Goal: Task Accomplishment & Management: Manage account settings

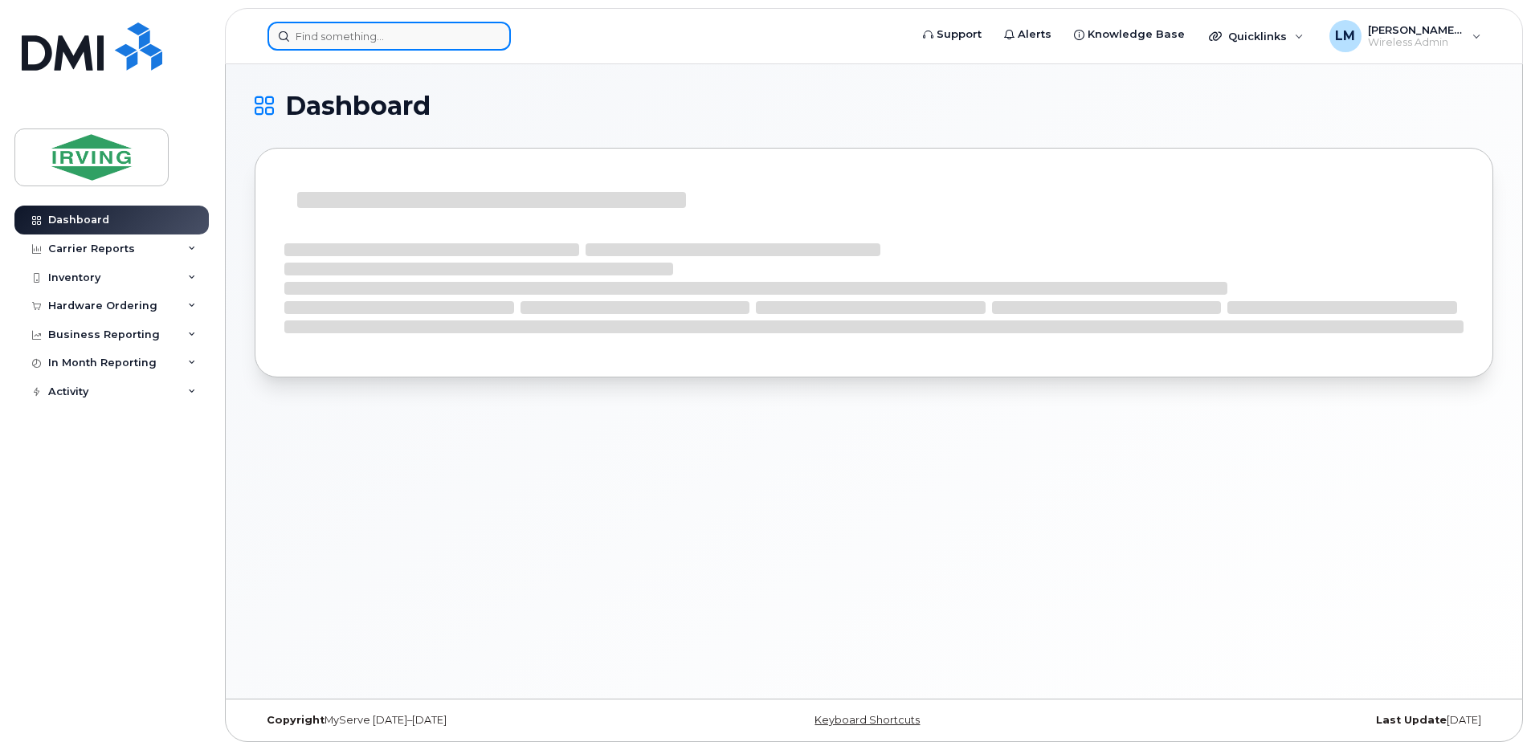
click at [422, 27] on input at bounding box center [388, 36] width 243 height 29
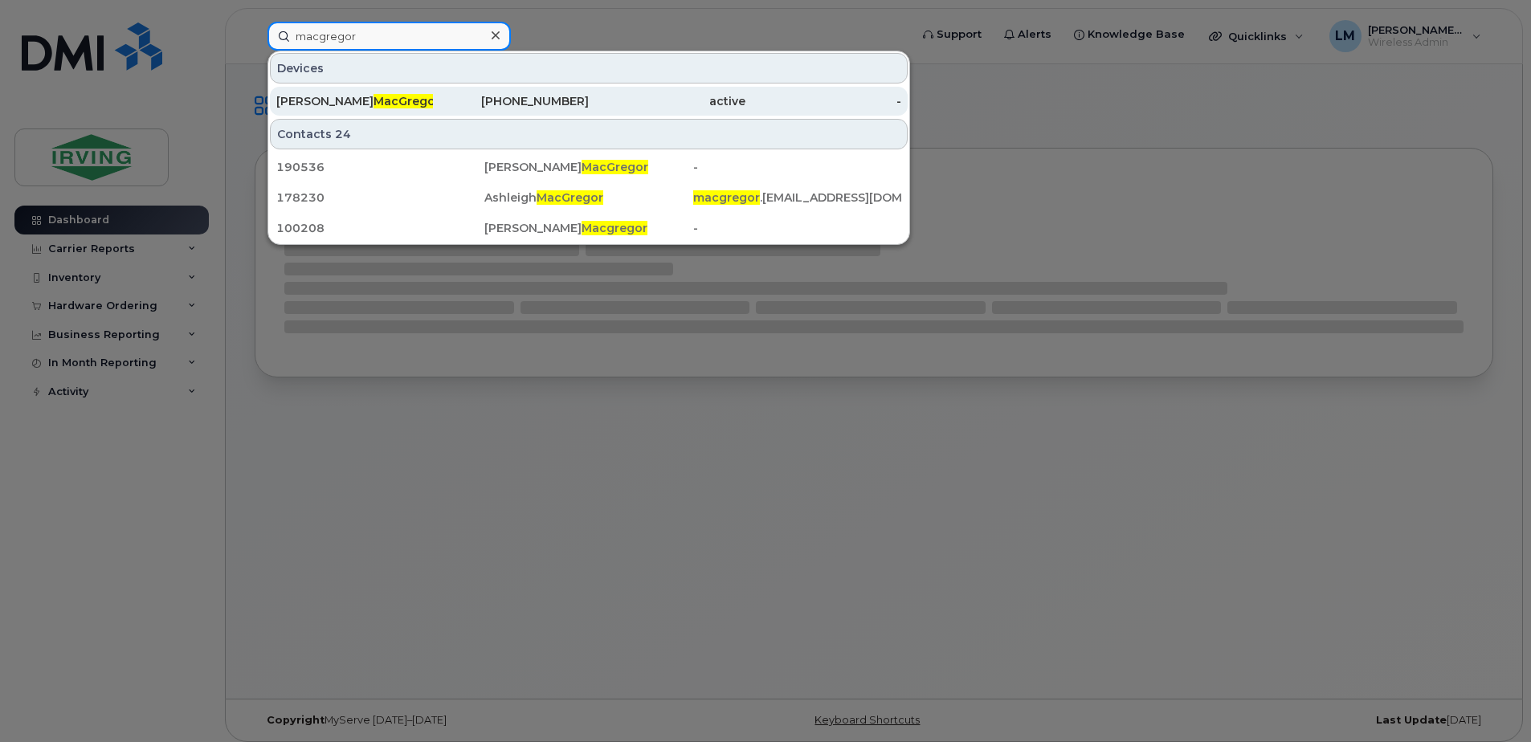
type input "macgregor"
click at [532, 94] on div "[PHONE_NUMBER]" at bounding box center [511, 101] width 157 height 16
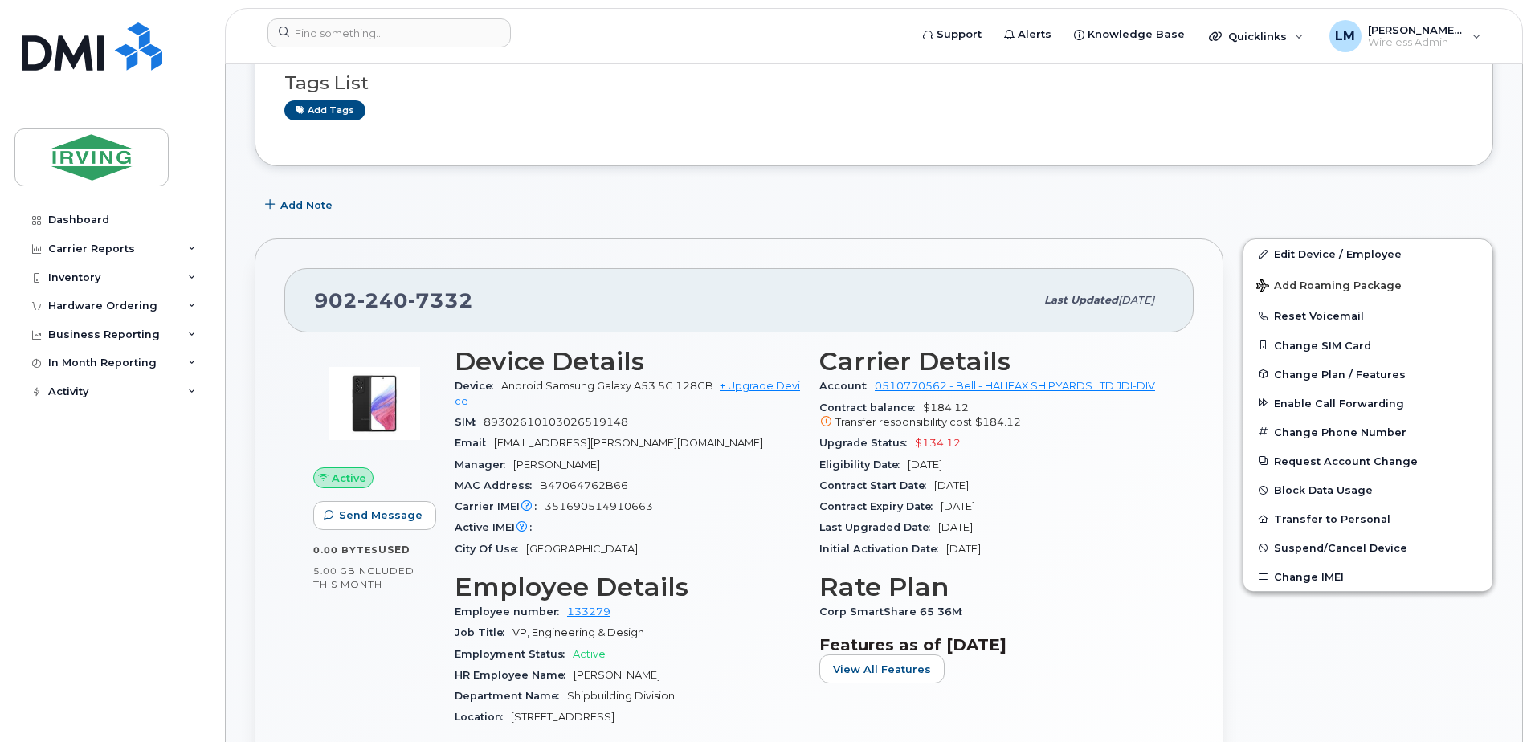
scroll to position [402, 0]
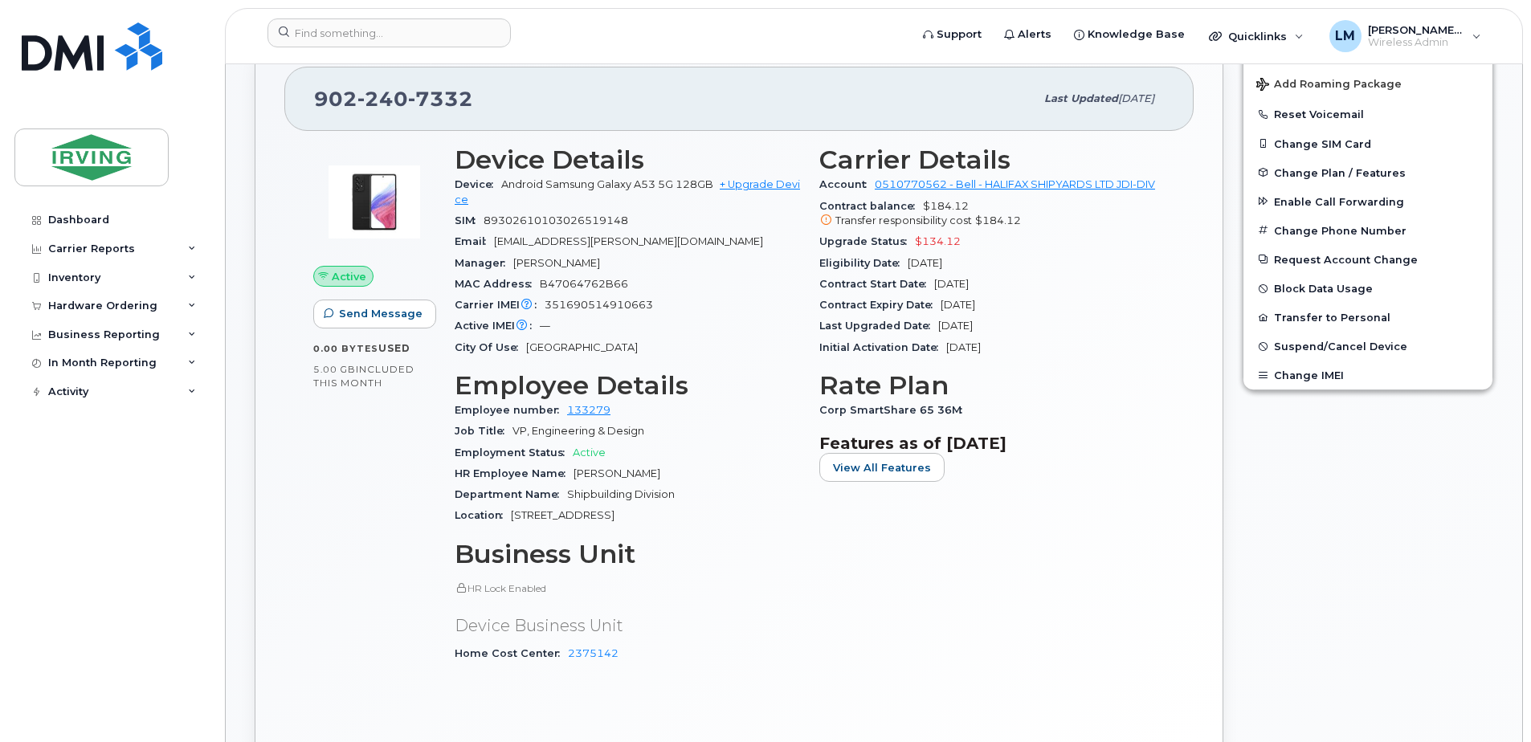
click at [604, 305] on span "351690514910663" at bounding box center [599, 305] width 108 height 12
copy span "351690514910663"
drag, startPoint x: 465, startPoint y: 97, endPoint x: 320, endPoint y: 97, distance: 145.4
click at [320, 97] on span "902 240 7332" at bounding box center [393, 99] width 159 height 24
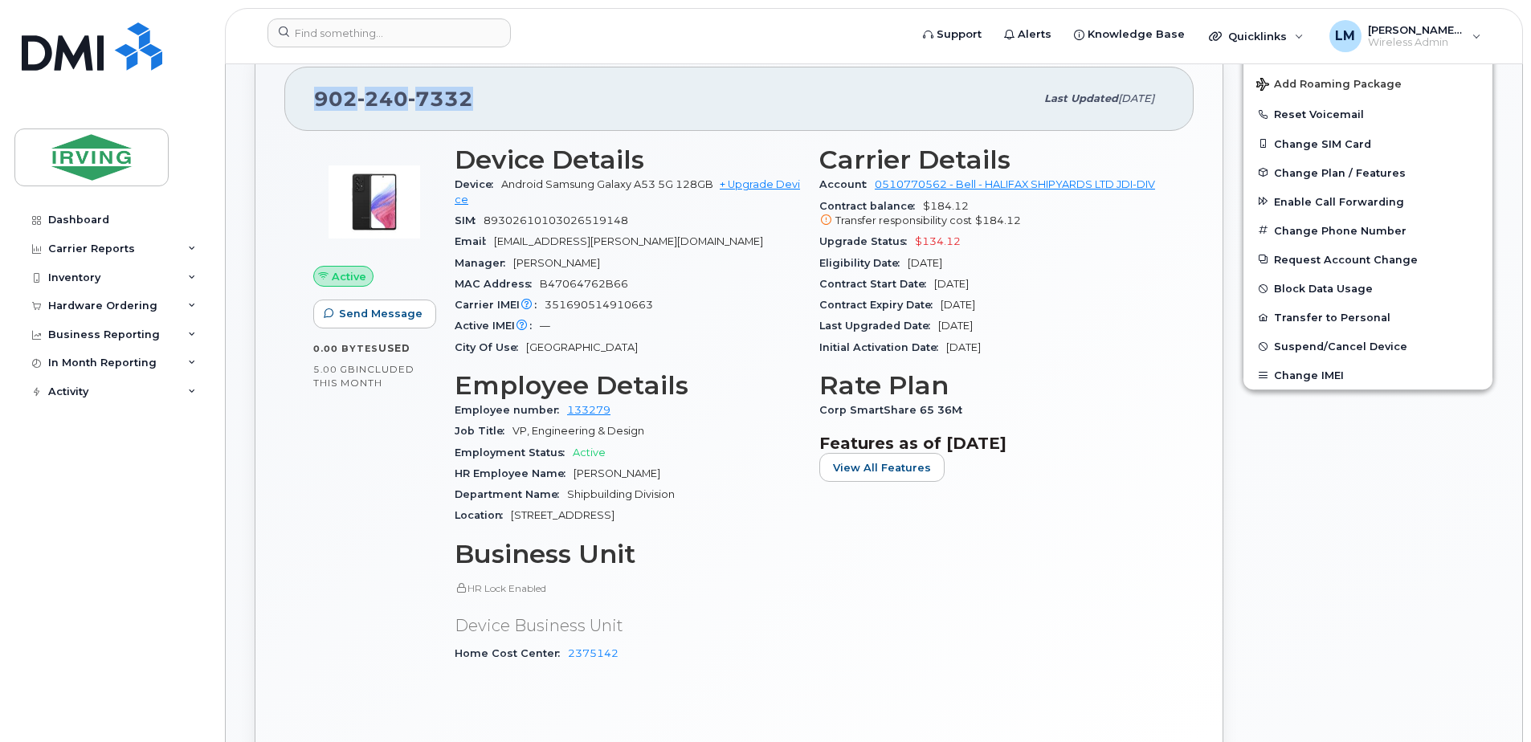
copy span "902 240 7332"
click at [1365, 344] on span "Suspend/Cancel Device" at bounding box center [1340, 347] width 133 height 12
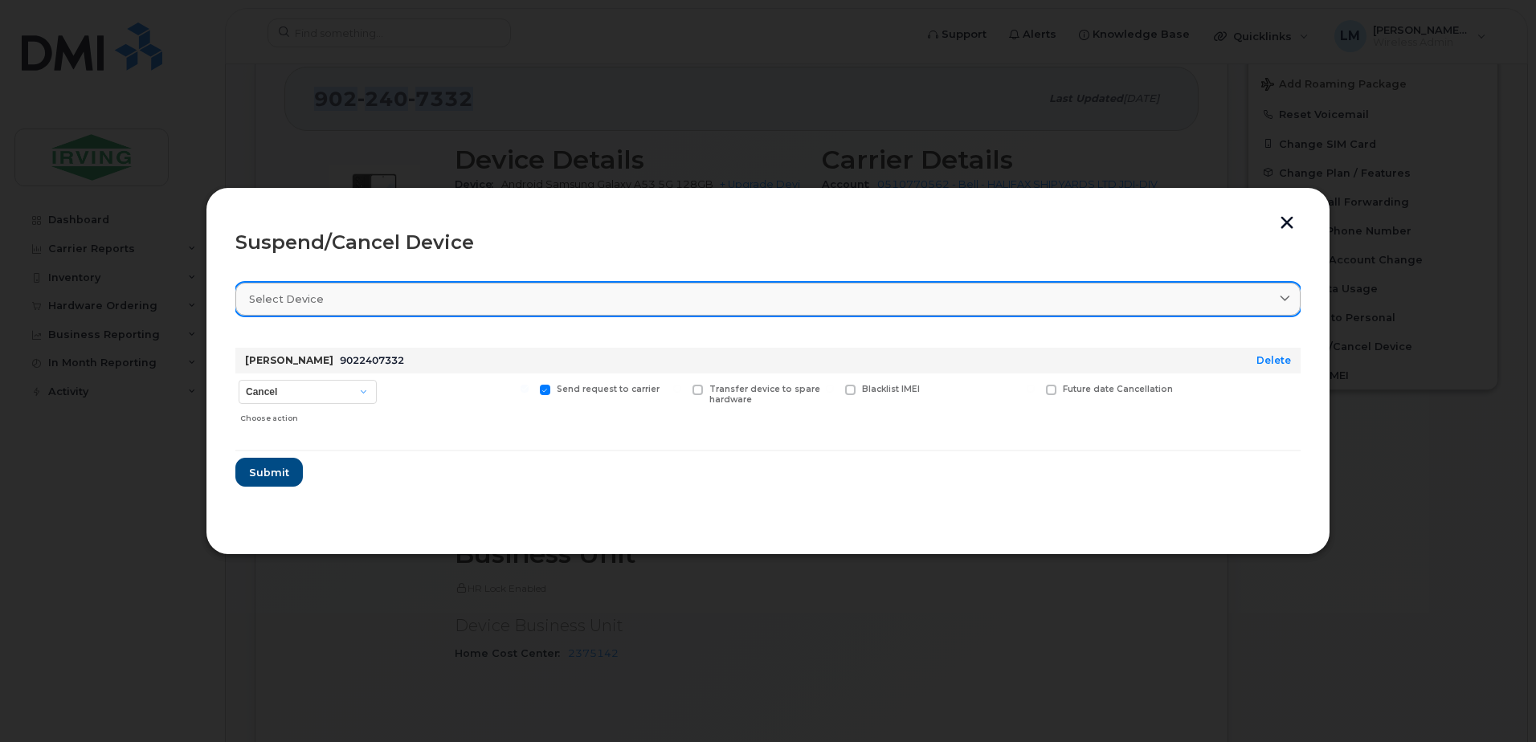
click at [390, 316] on link "Select device" at bounding box center [767, 299] width 1065 height 33
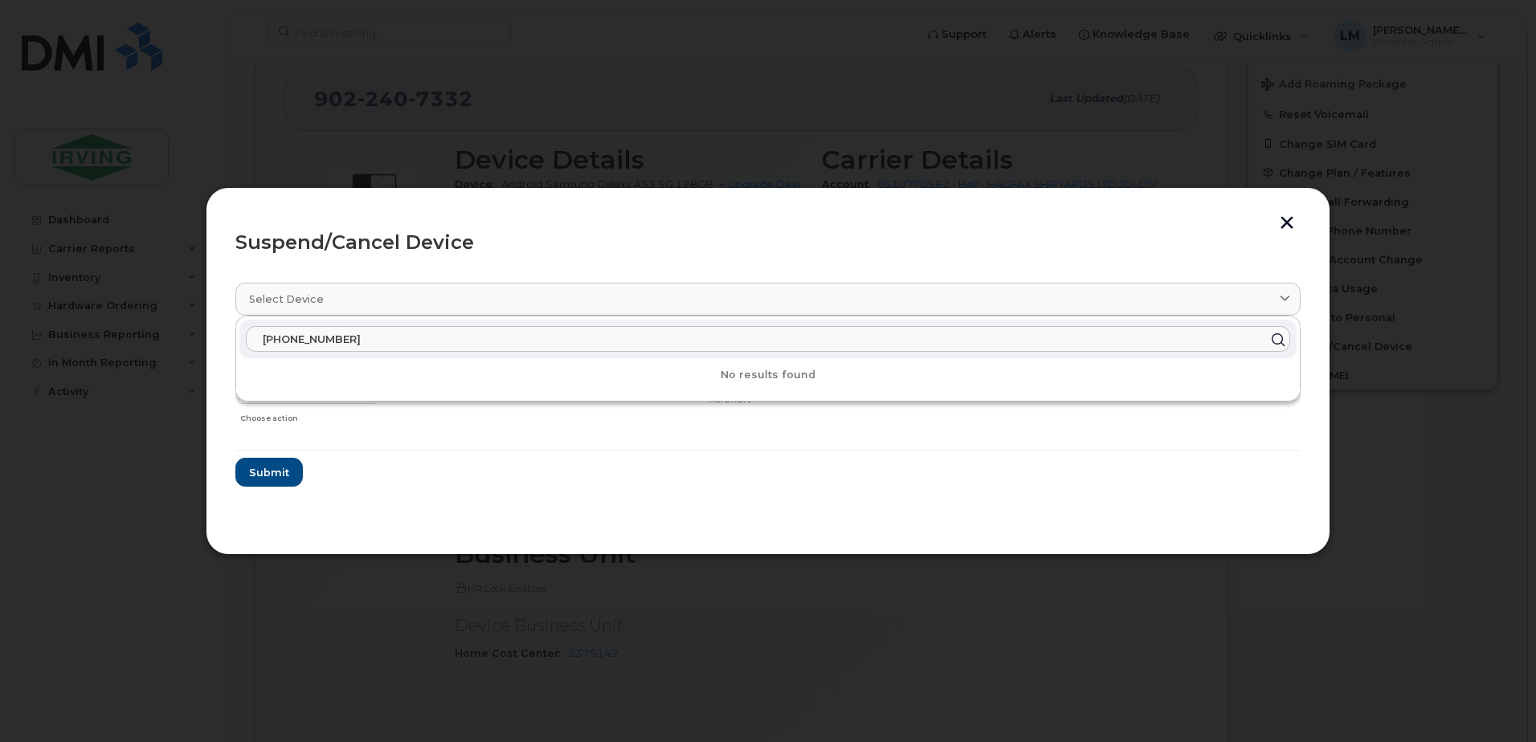
type input "902-240-9332"
click at [544, 439] on form "Bruce MacGregor 9022407332 Delete Cancel Suspend - Extend Suspension Suspend - …" at bounding box center [767, 411] width 1065 height 152
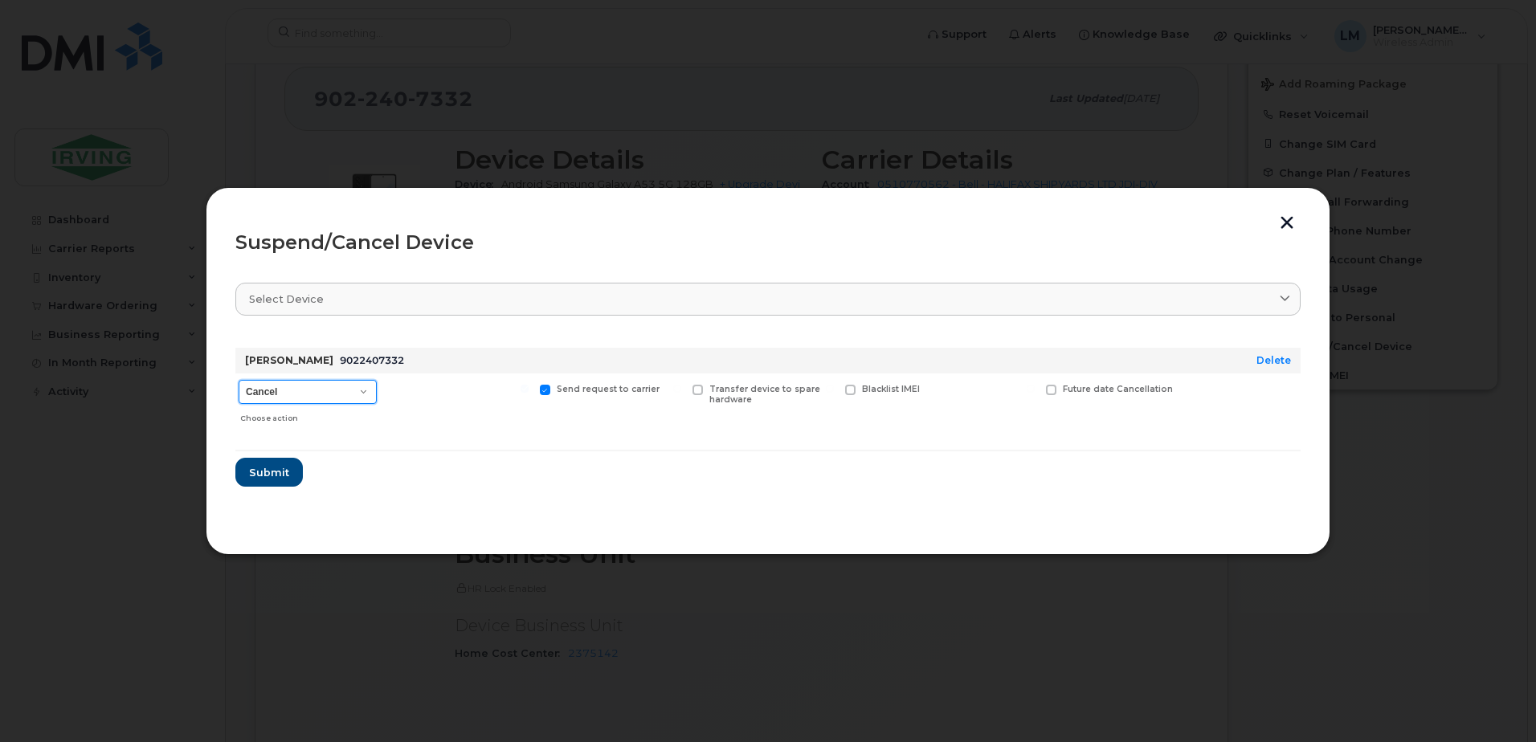
click at [350, 392] on select "Cancel Suspend - Extend Suspension Suspend - Reduced Rate Suspend - Full Rate S…" at bounding box center [308, 392] width 138 height 24
click at [1285, 221] on button "button" at bounding box center [1287, 224] width 24 height 17
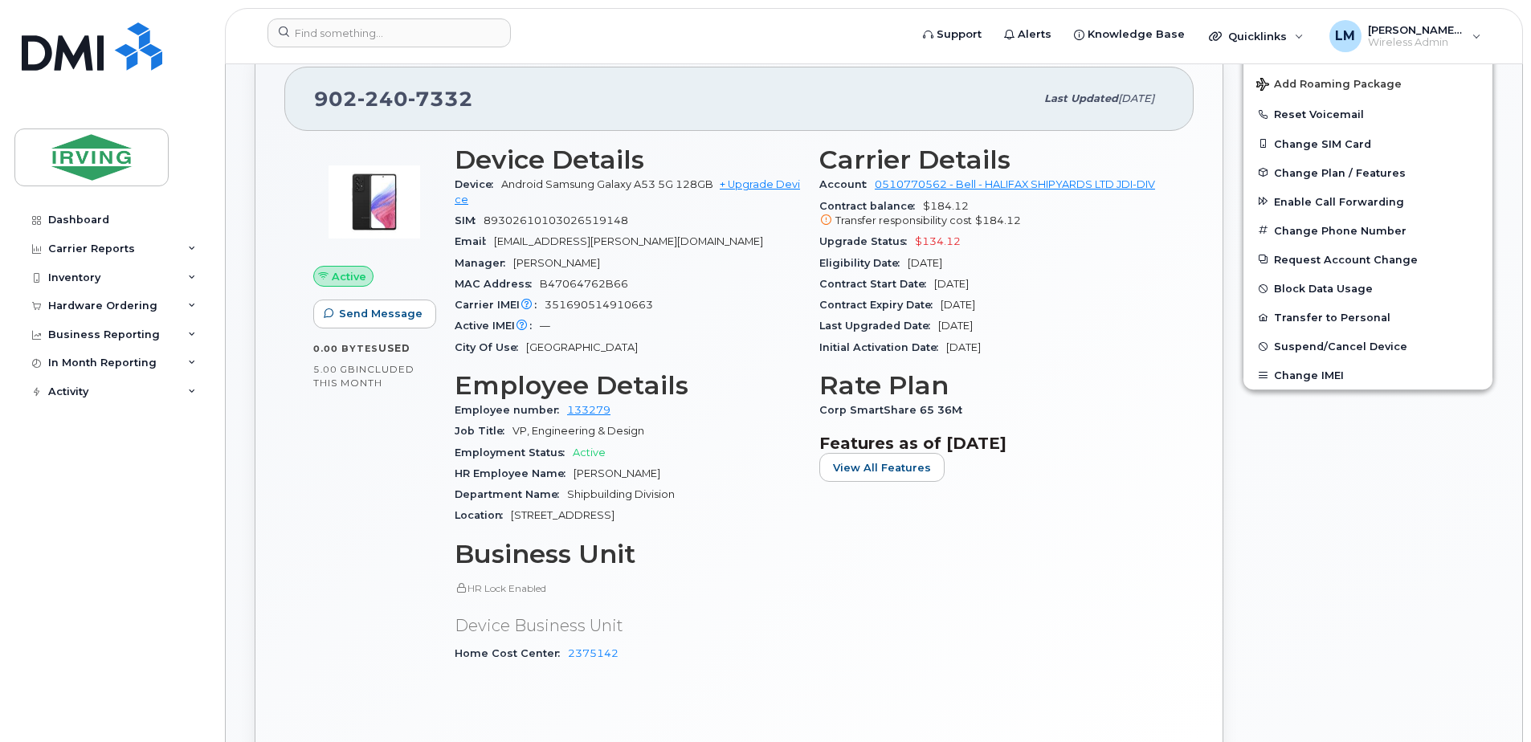
click at [827, 220] on icon at bounding box center [826, 220] width 10 height 10
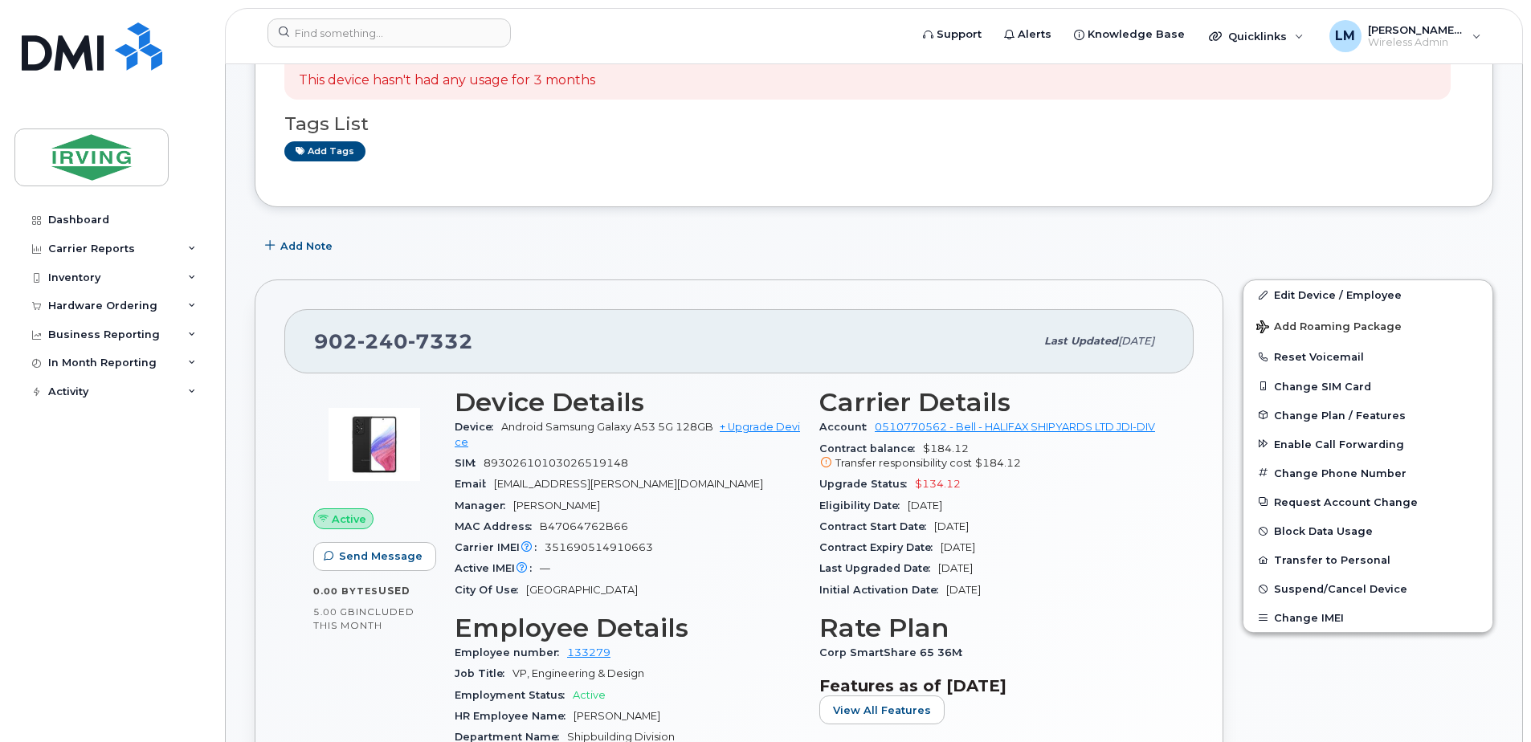
scroll to position [161, 0]
drag, startPoint x: 919, startPoint y: 443, endPoint x: 1020, endPoint y: 468, distance: 104.2
click at [1020, 468] on div "Contract balance $184.12 Transfer responsibility cost $184.12" at bounding box center [991, 455] width 345 height 36
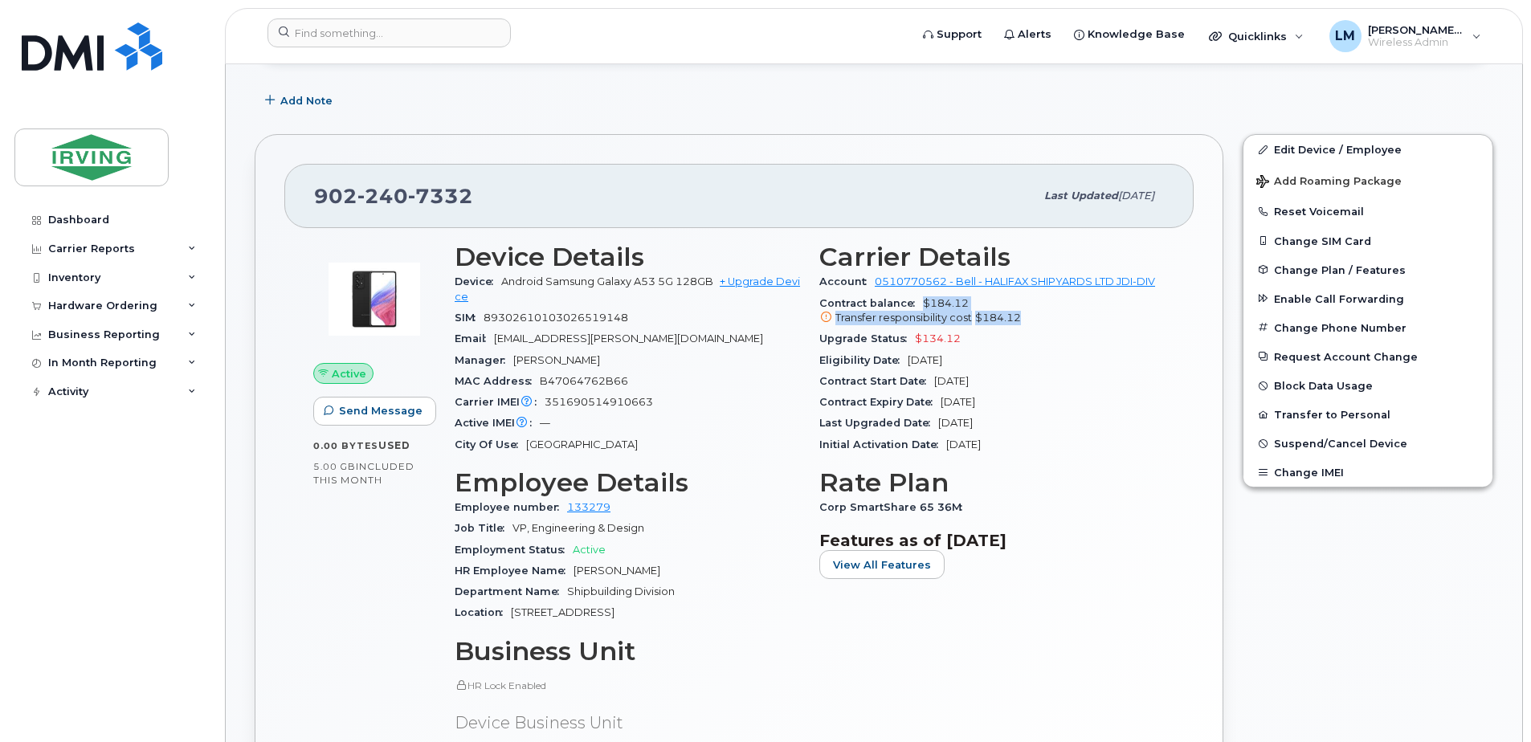
scroll to position [354, 0]
